Goal: Find specific page/section: Find specific page/section

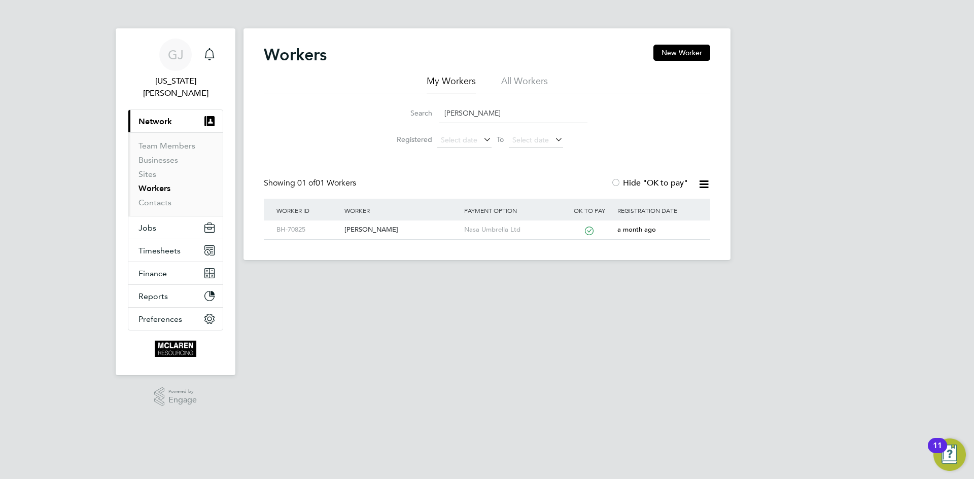
click at [498, 113] on input "daniel afol" at bounding box center [513, 113] width 148 height 20
type input "daniel mcnei"
click at [371, 232] on div "[PERSON_NAME]" at bounding box center [401, 230] width 119 height 19
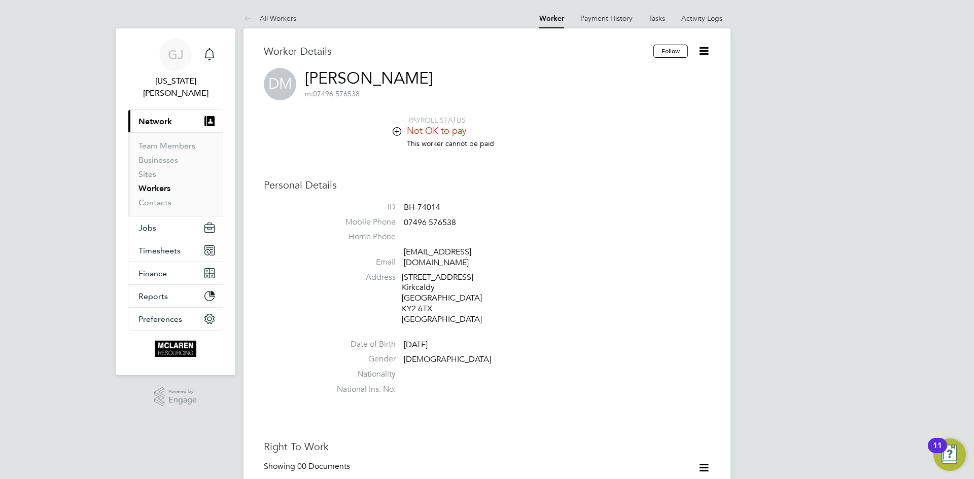
click at [398, 133] on icon at bounding box center [397, 131] width 8 height 8
